Goal: Navigation & Orientation: Go to known website

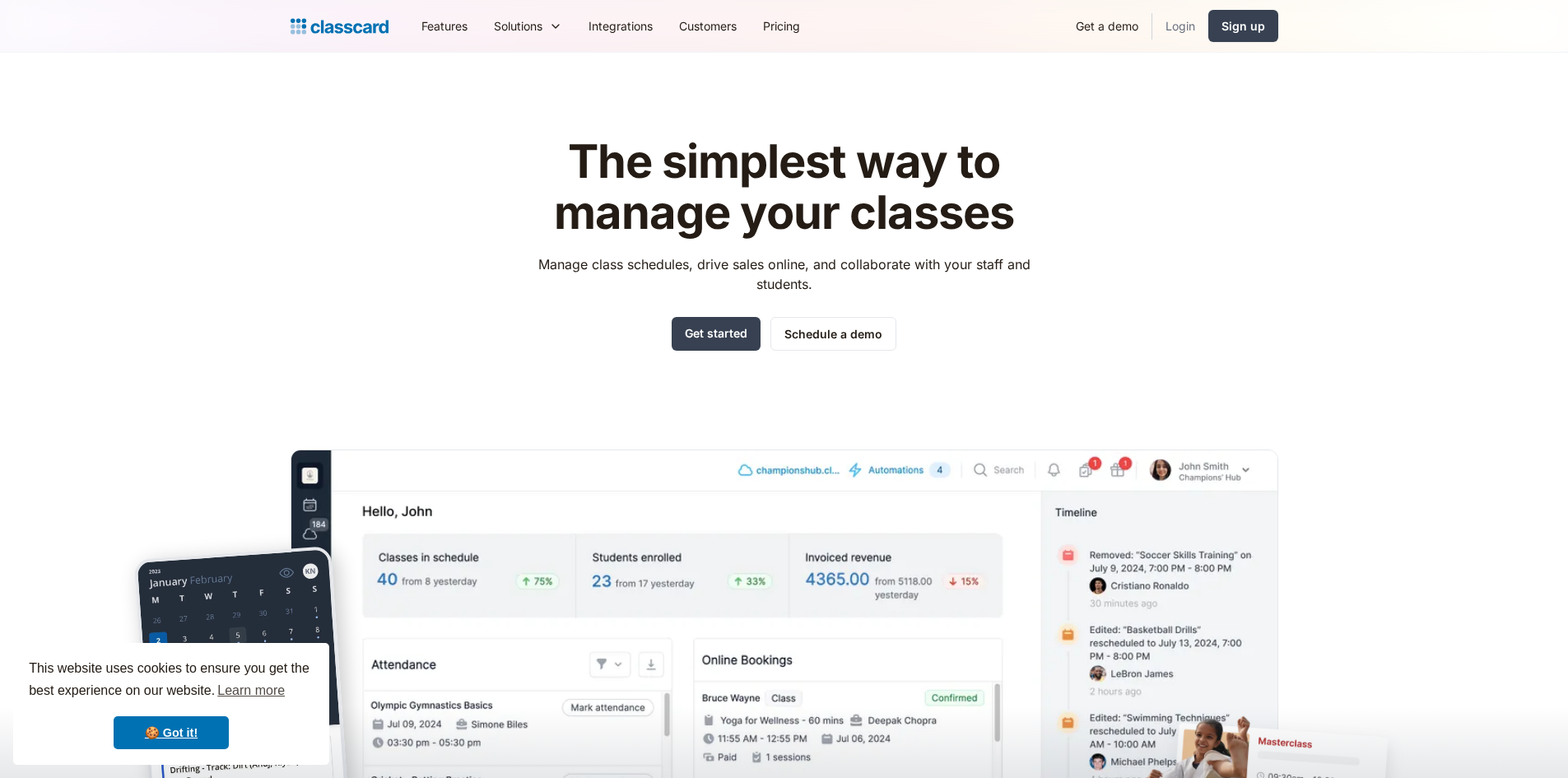
click at [1182, 21] on link "Login" at bounding box center [1181, 25] width 56 height 37
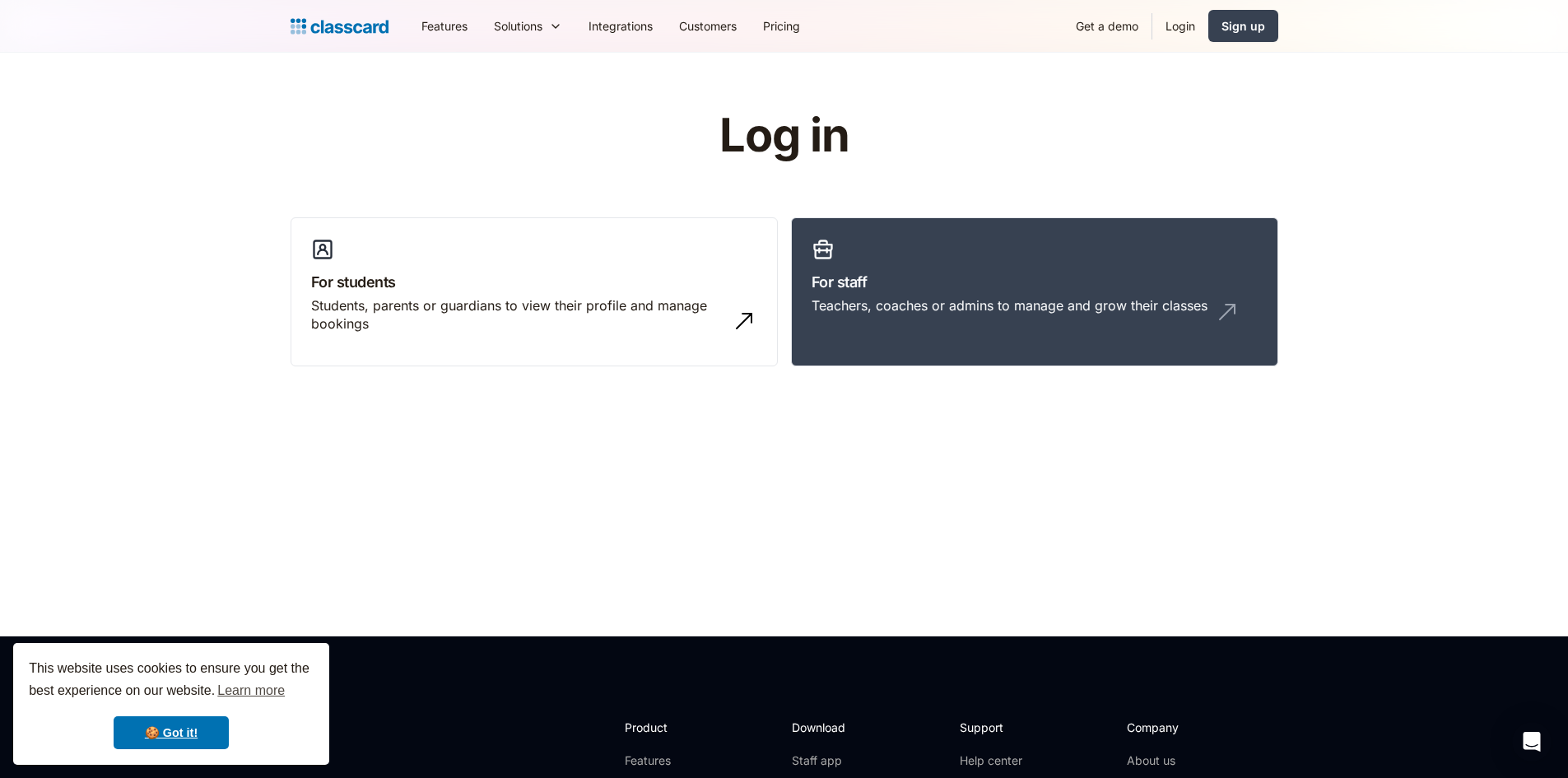
click at [1182, 25] on link "Login" at bounding box center [1181, 25] width 56 height 37
click at [1171, 18] on link "Login" at bounding box center [1181, 25] width 56 height 37
click at [491, 337] on div "Students, parents or guardians to view their profile and manage bookings" at bounding box center [535, 322] width 446 height 50
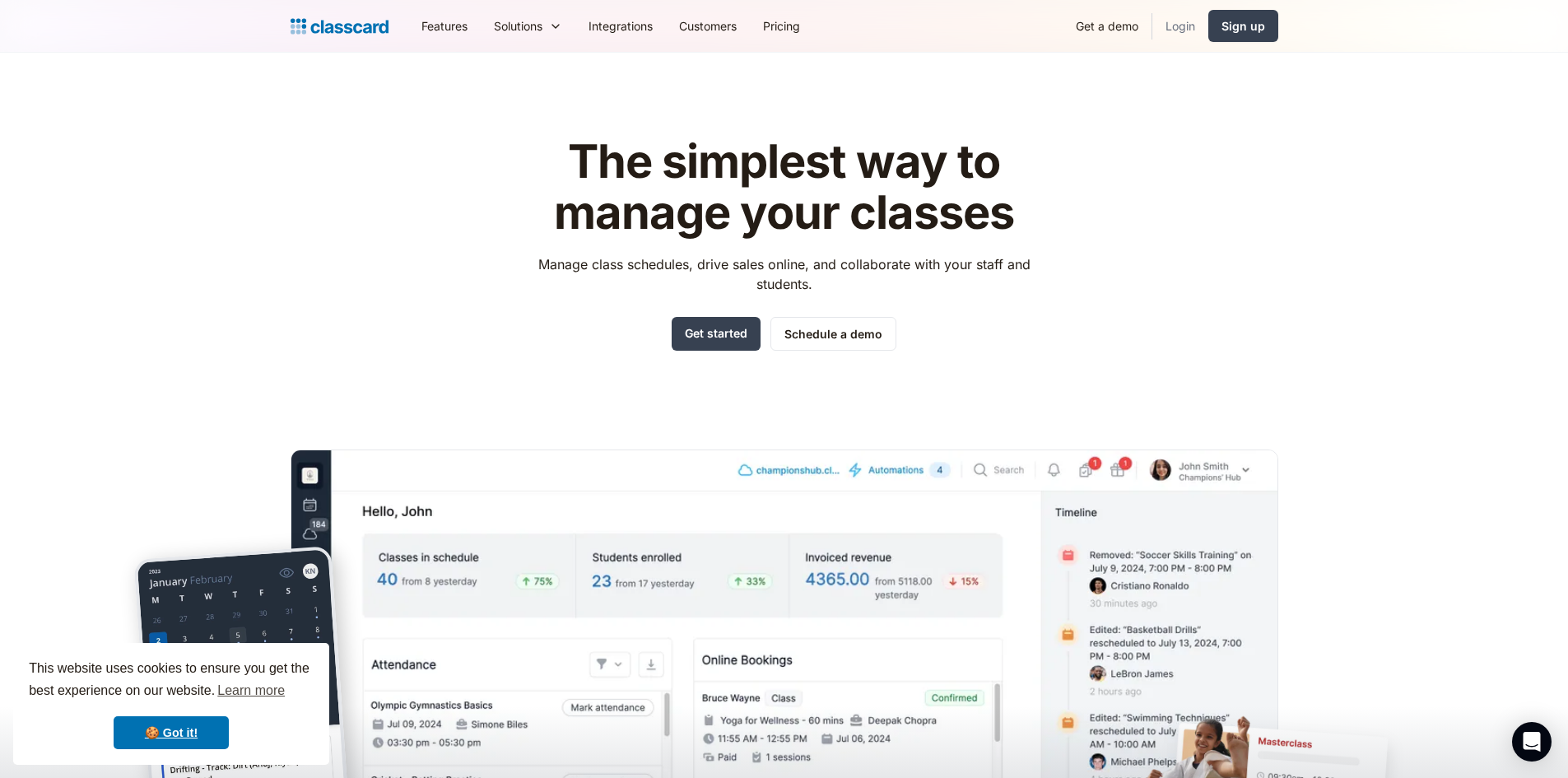
click at [1181, 22] on link "Login" at bounding box center [1181, 25] width 56 height 37
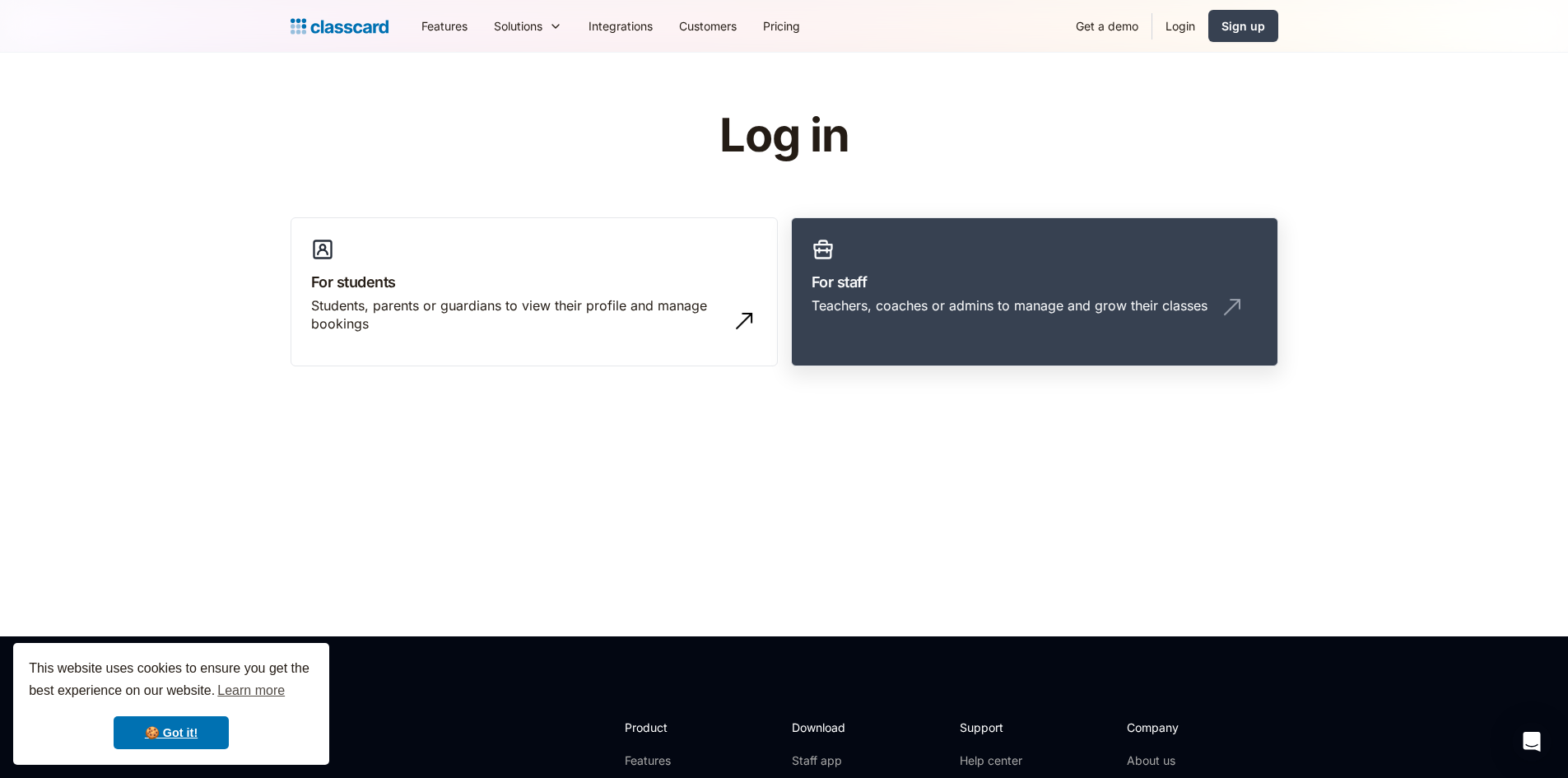
click at [1234, 341] on link "For staff Teachers, coaches or admins to manage and grow their classes" at bounding box center [1035, 292] width 488 height 149
